Goal: Use online tool/utility: Utilize a website feature to perform a specific function

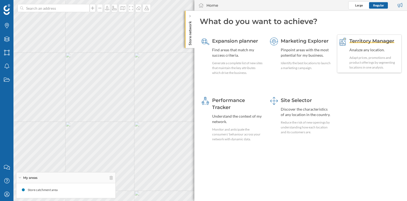
click at [368, 43] on span "Territory Manager" at bounding box center [372, 41] width 45 height 6
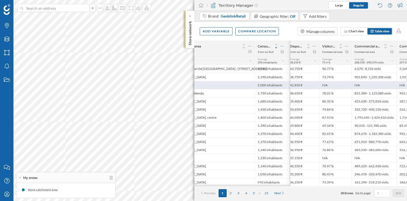
scroll to position [0, 165]
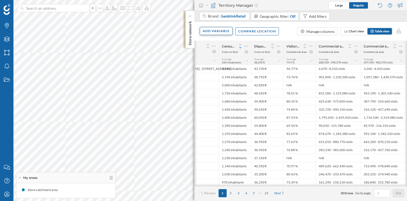
click at [226, 32] on div "Add variable" at bounding box center [216, 31] width 33 height 8
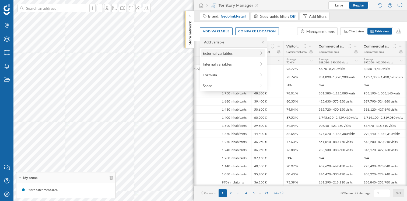
click at [224, 54] on div "External variables" at bounding box center [230, 53] width 54 height 6
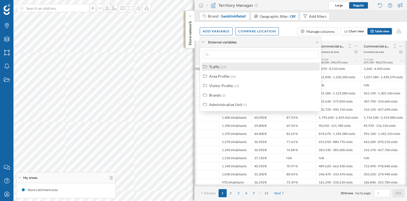
click at [226, 65] on span "(17)" at bounding box center [223, 67] width 5 height 4
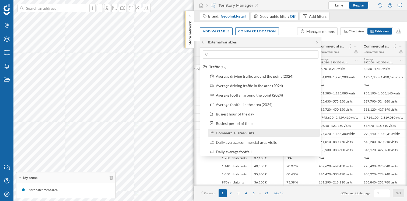
click at [256, 133] on div "Commercial area visits" at bounding box center [266, 133] width 101 height 6
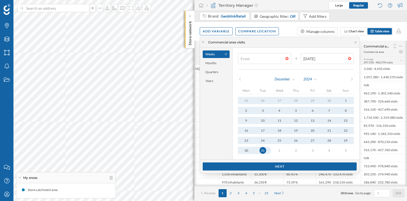
click at [285, 58] on div at bounding box center [288, 58] width 6 height 3
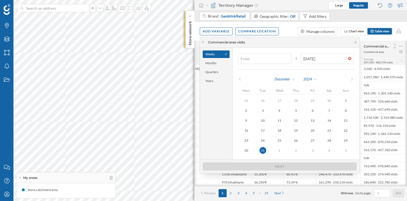
click at [346, 78] on div "[DATE]" at bounding box center [296, 79] width 116 height 8
click at [350, 78] on icon at bounding box center [352, 78] width 4 height 3
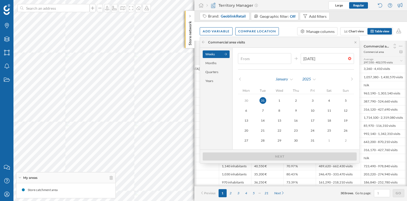
click at [350, 78] on icon at bounding box center [352, 78] width 4 height 3
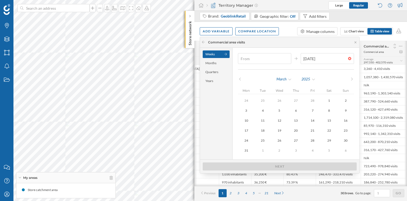
click at [350, 78] on icon at bounding box center [352, 78] width 4 height 3
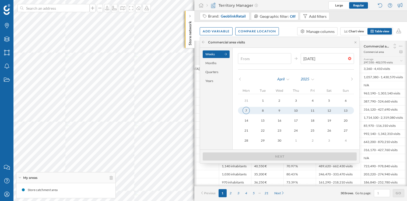
type input "[DATE]"
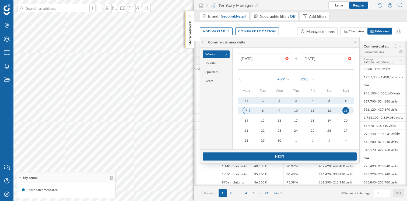
click at [247, 110] on div "7" at bounding box center [246, 110] width 7 height 7
click at [285, 57] on div at bounding box center [288, 58] width 6 height 3
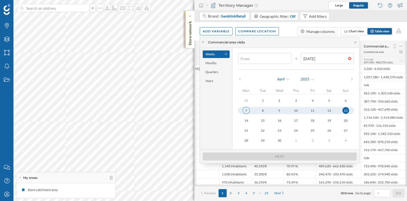
type input "[DATE]"
click at [248, 109] on div "7" at bounding box center [246, 110] width 7 height 7
